Goal: Browse casually

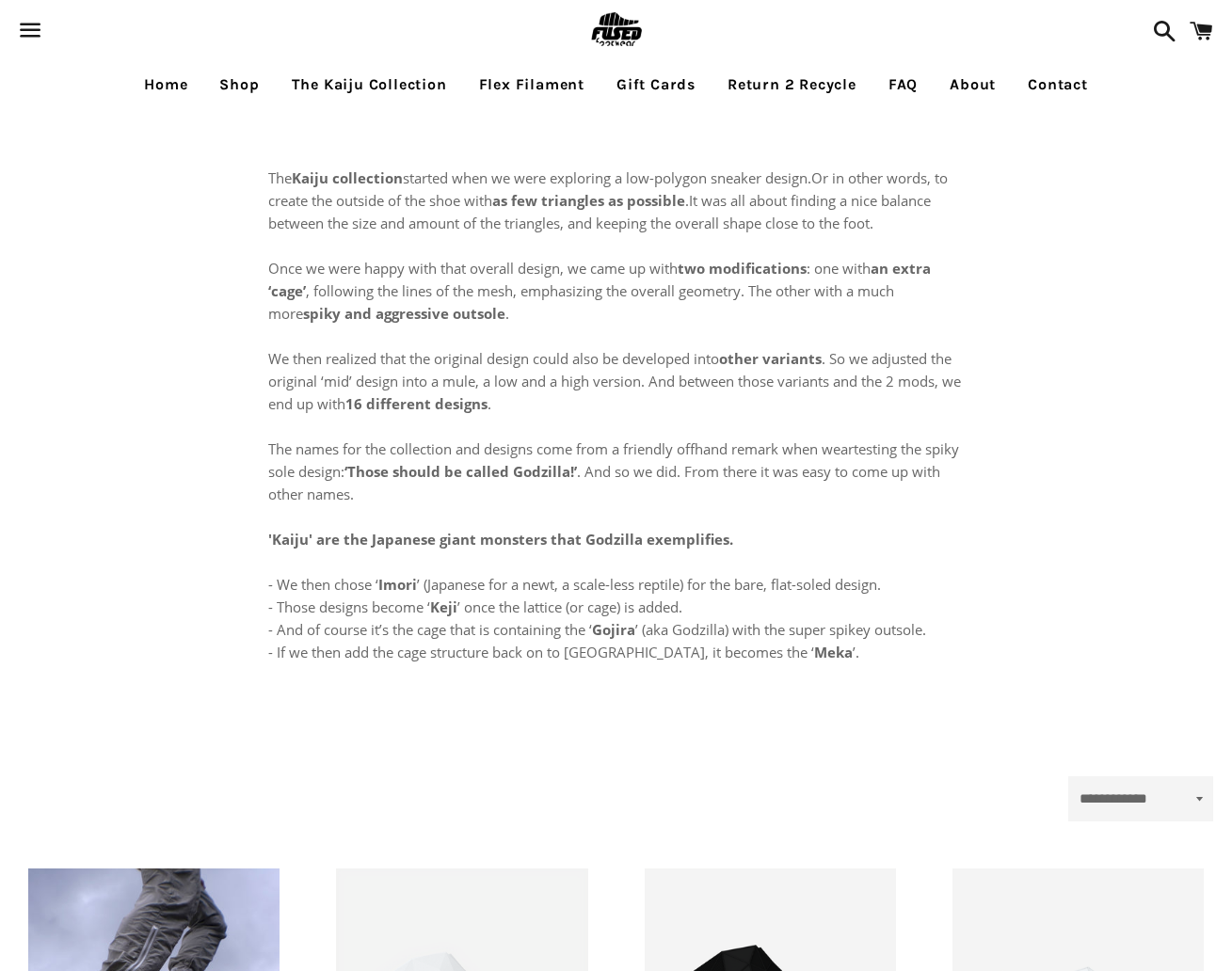
select select "**********"
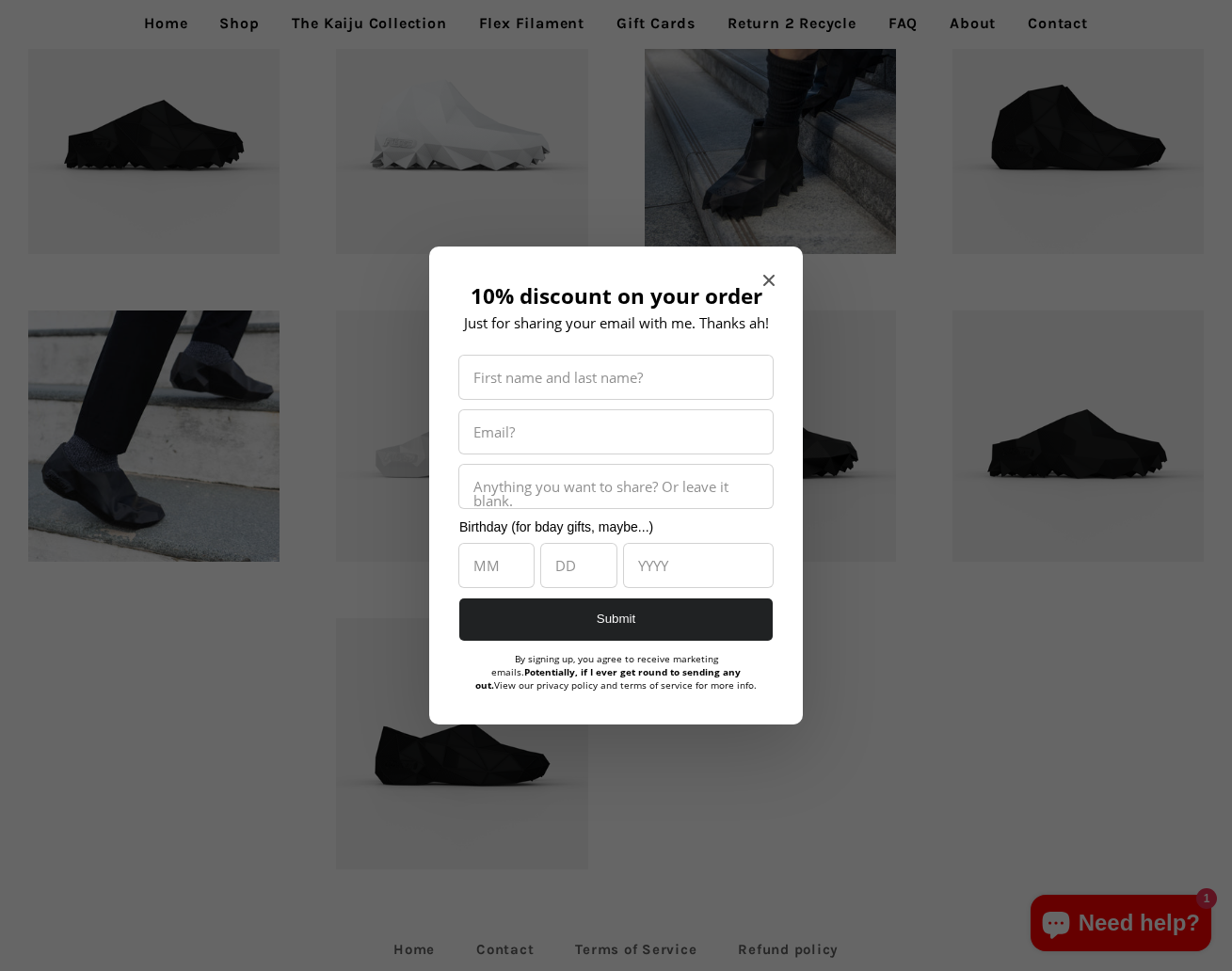
scroll to position [1171, 0]
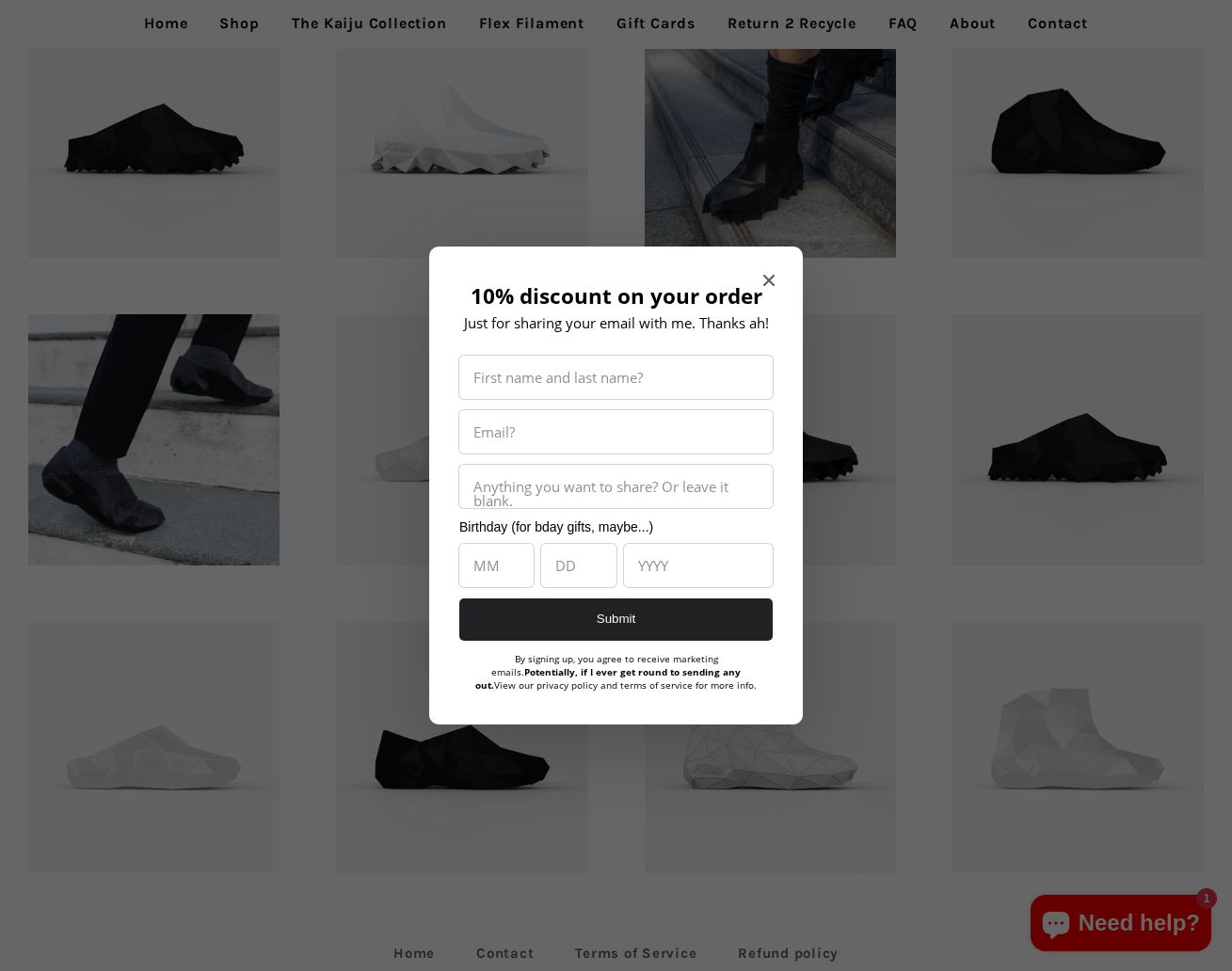
click at [770, 288] on span "Close modal" at bounding box center [769, 280] width 11 height 19
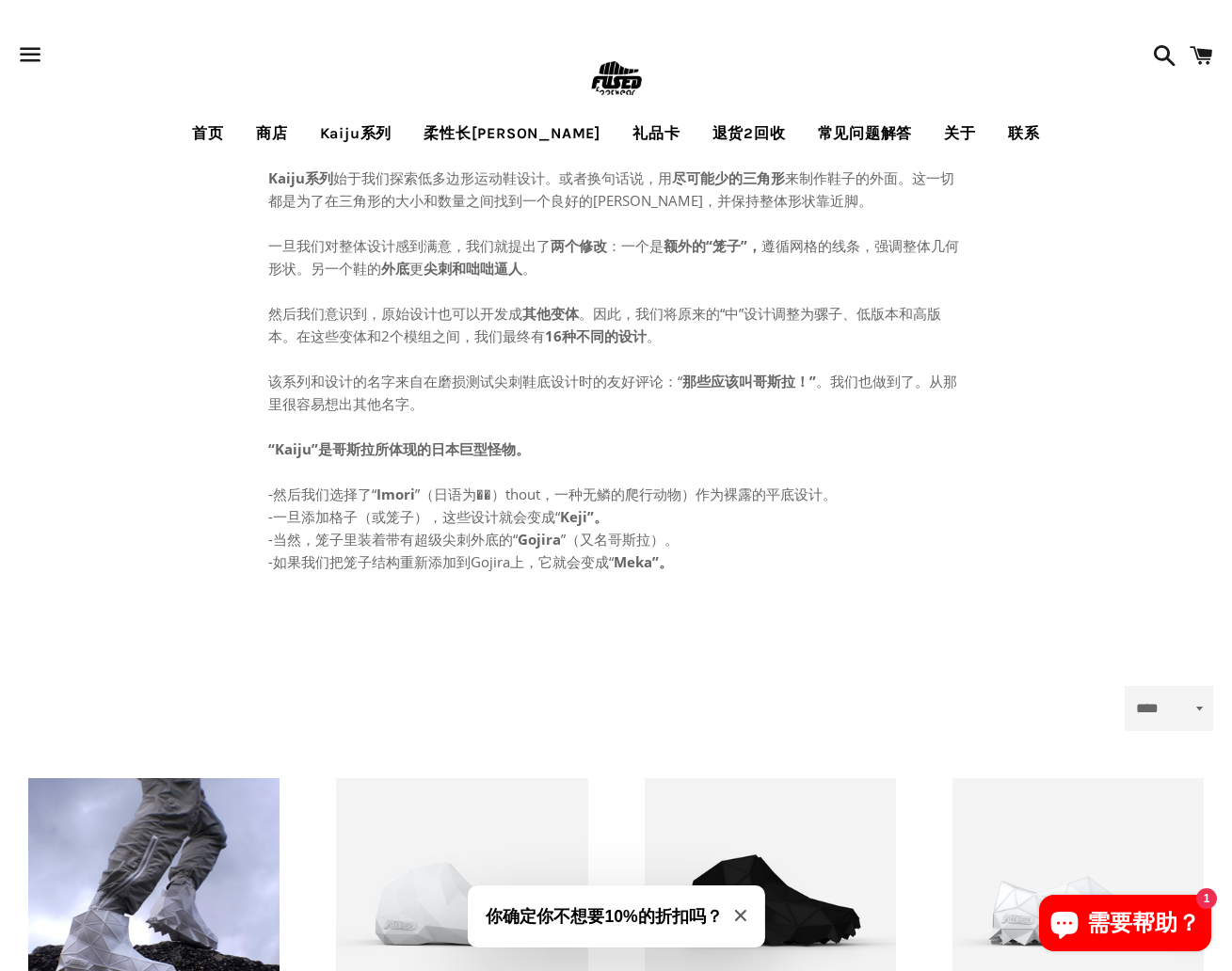
scroll to position [0, 0]
click at [697, 430] on p "Kaiju系列 始于我们探索低多边形运动鞋设计。 或者换句话说，用 尽可能少的三角形 来制作鞋子的外面 。 这一切都是为了在三角形的大小和数量之间找到一个良好…" at bounding box center [616, 370] width 697 height 406
click at [238, 128] on link "首页" at bounding box center [208, 133] width 61 height 47
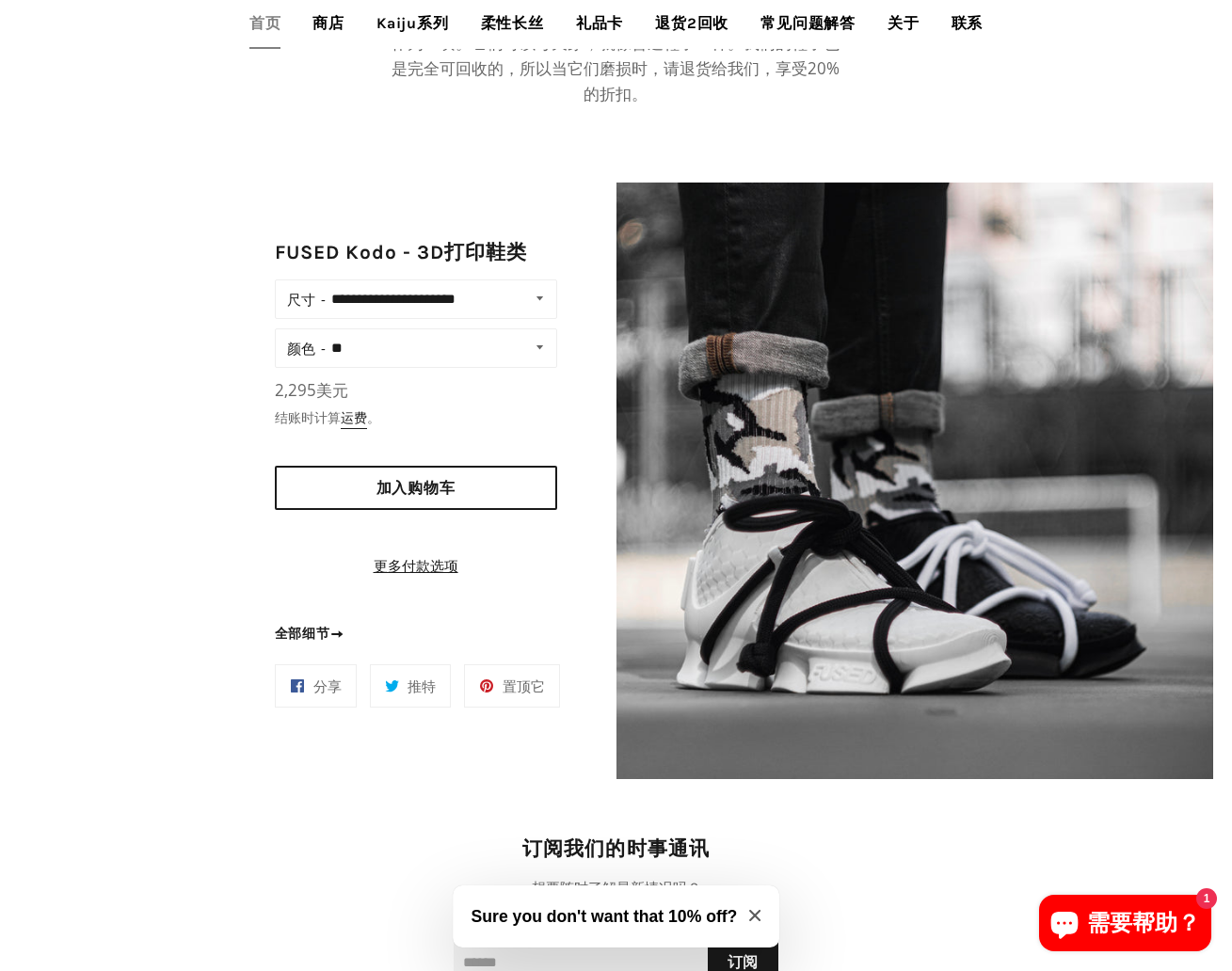
scroll to position [1479, 0]
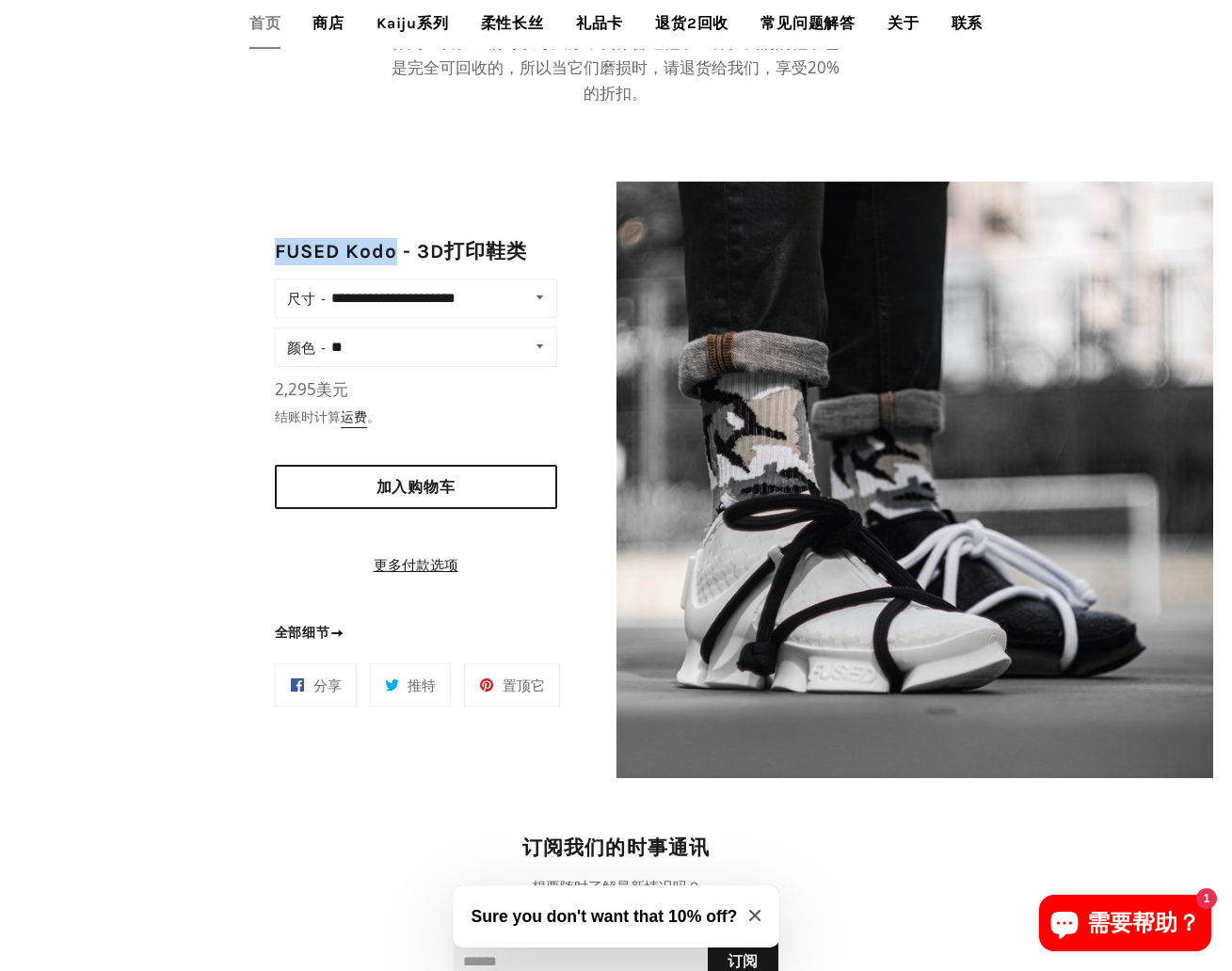
drag, startPoint x: 277, startPoint y: 272, endPoint x: 401, endPoint y: 273, distance: 124.0
click at [401, 265] on h2 "FUSED Kodo - 3D打印鞋类" at bounding box center [401, 250] width 254 height 27
drag, startPoint x: 278, startPoint y: 266, endPoint x: 401, endPoint y: 267, distance: 123.0
click at [401, 265] on h2 "FUSED Kodo - 3D打印鞋类" at bounding box center [401, 250] width 254 height 27
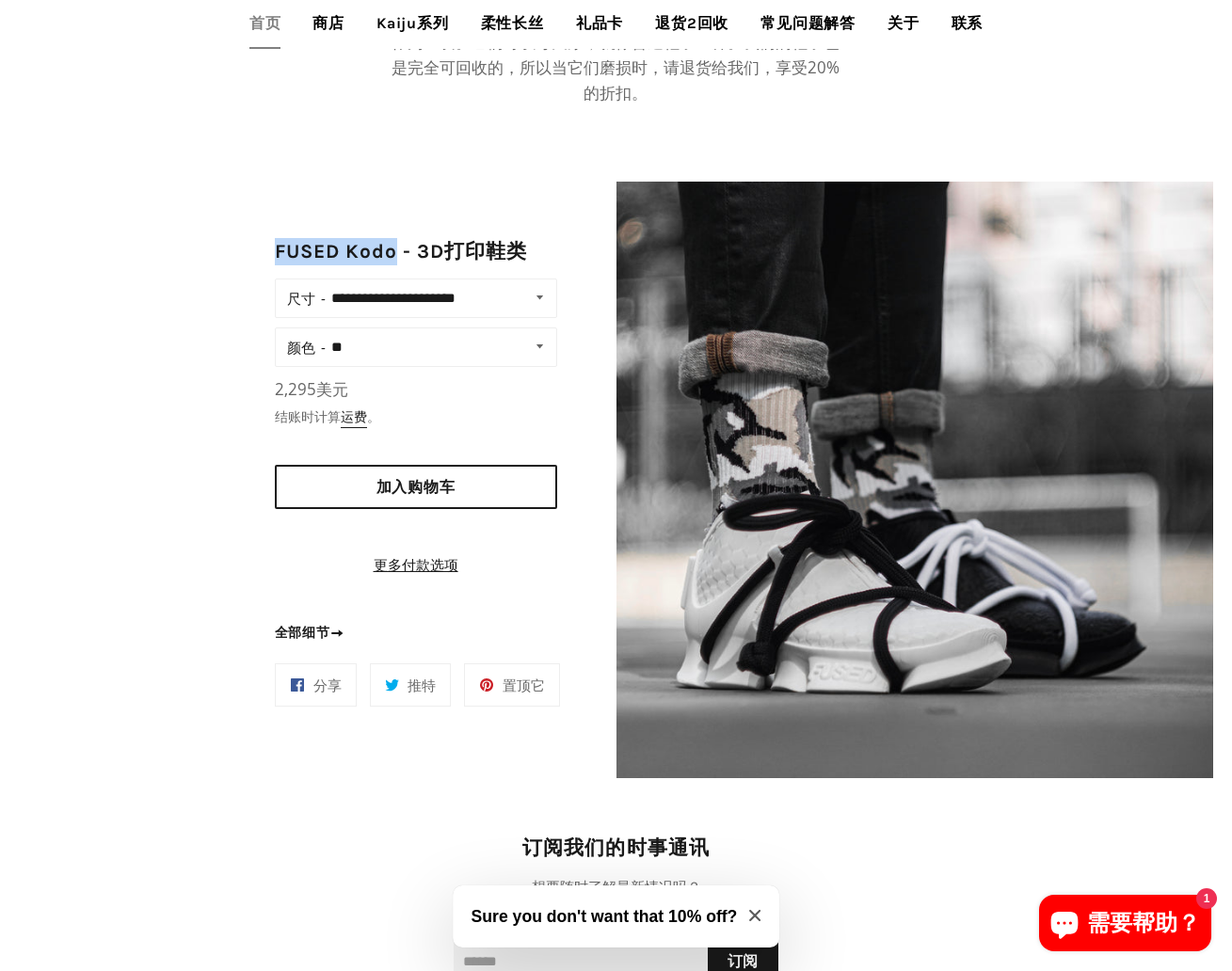
copy h2 "FUSED Kodo"
